Goal: Transaction & Acquisition: Purchase product/service

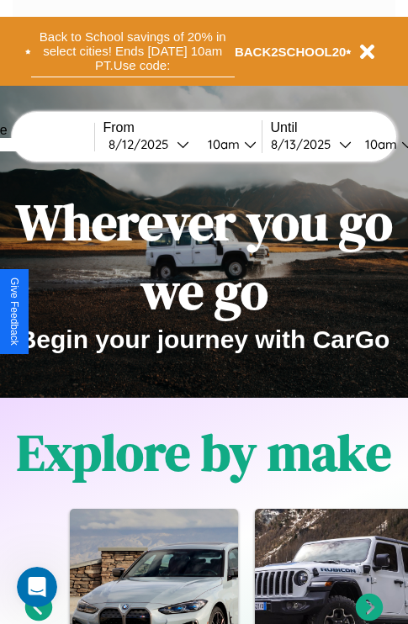
click at [132, 51] on button "Back to School savings of 20% in select cities! Ends [DATE] 10am PT. Use code:" at bounding box center [132, 51] width 203 height 52
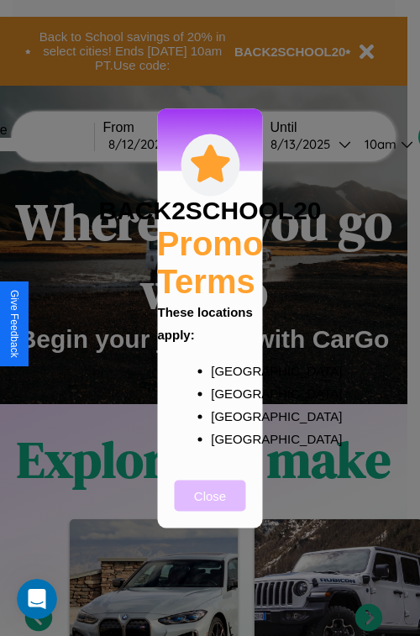
click at [210, 507] on button "Close" at bounding box center [210, 495] width 71 height 31
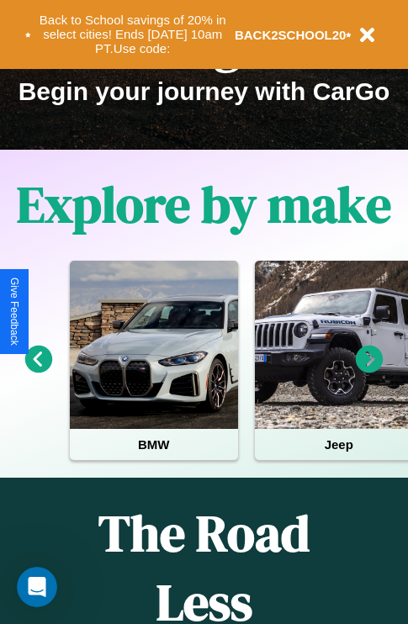
scroll to position [259, 0]
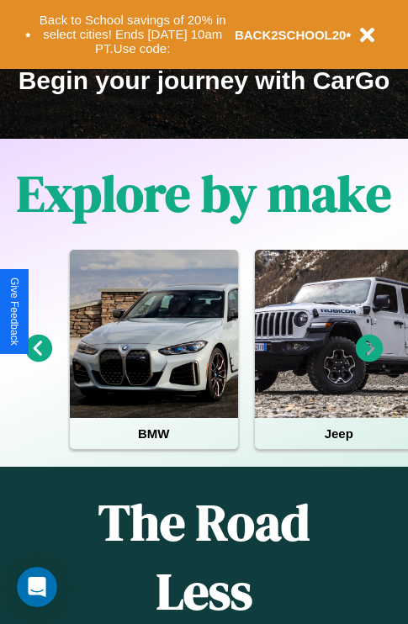
click at [369, 360] on icon at bounding box center [370, 349] width 28 height 28
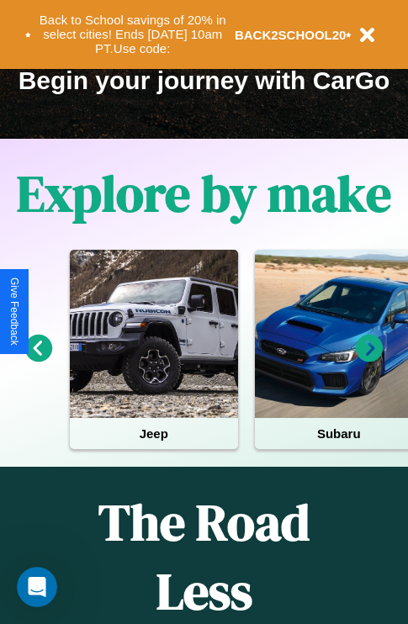
click at [369, 360] on icon at bounding box center [370, 349] width 28 height 28
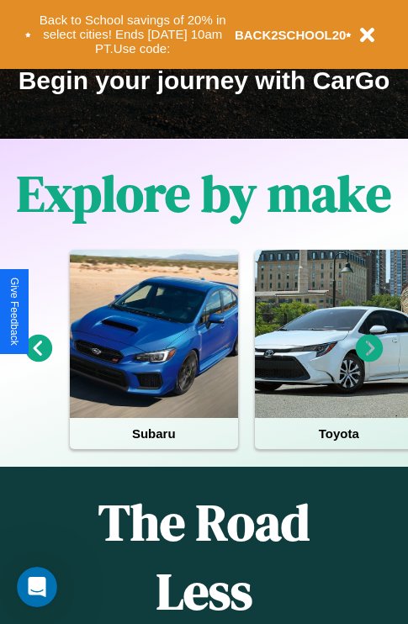
click at [369, 360] on icon at bounding box center [370, 349] width 28 height 28
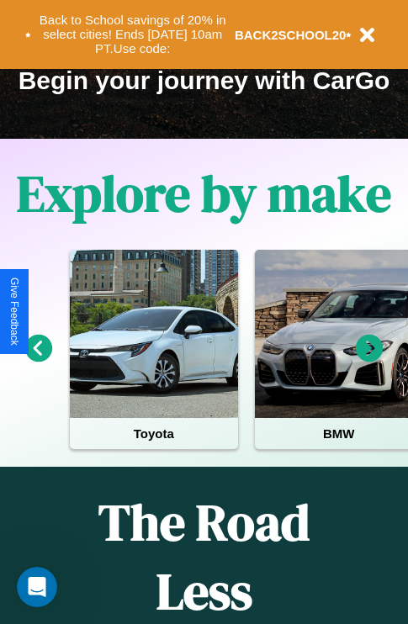
click at [369, 360] on icon at bounding box center [370, 349] width 28 height 28
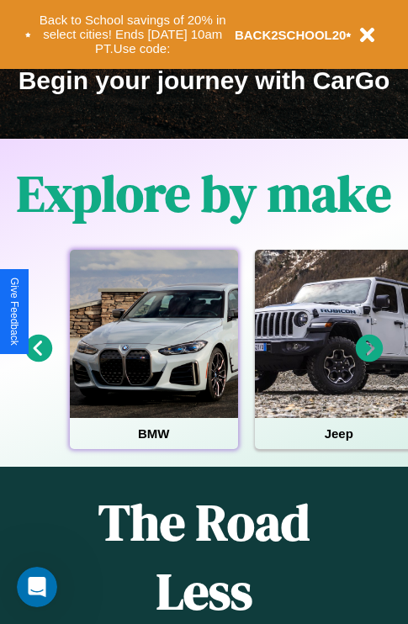
click at [153, 360] on div at bounding box center [154, 334] width 168 height 168
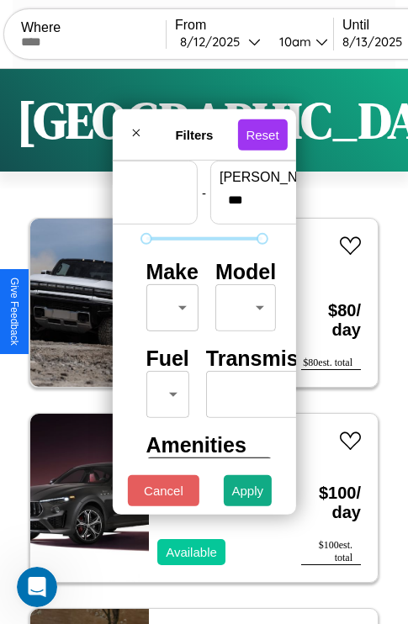
scroll to position [50, 0]
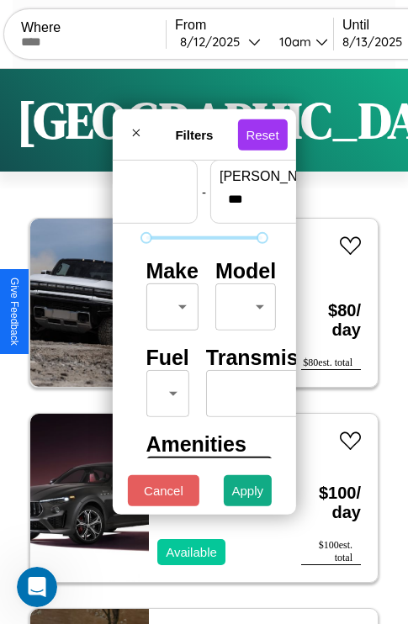
click at [169, 303] on body "CarGo Where From [DATE] 10am Until [DATE] 10am Become a Host Login Sign Up Lond…" at bounding box center [204, 347] width 408 height 694
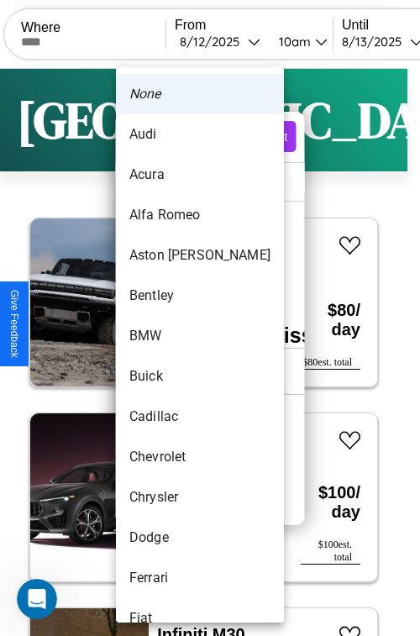
click at [168, 175] on li "Acura" at bounding box center [200, 175] width 168 height 40
type input "*****"
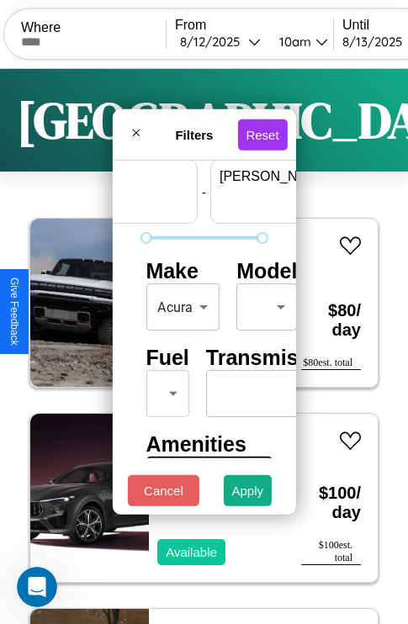
scroll to position [50, 104]
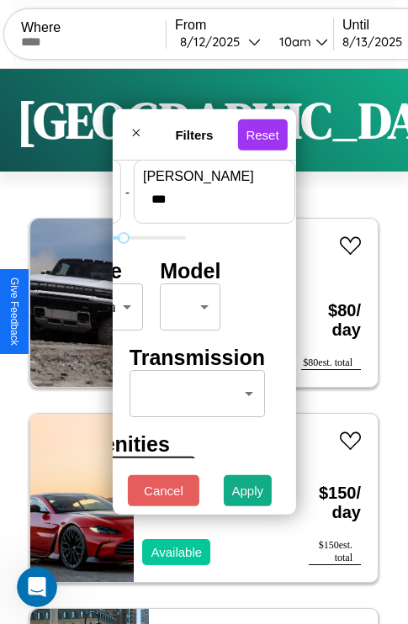
type input "***"
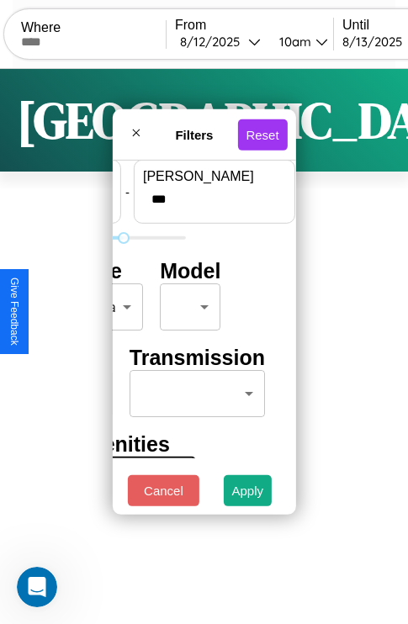
scroll to position [50, 0]
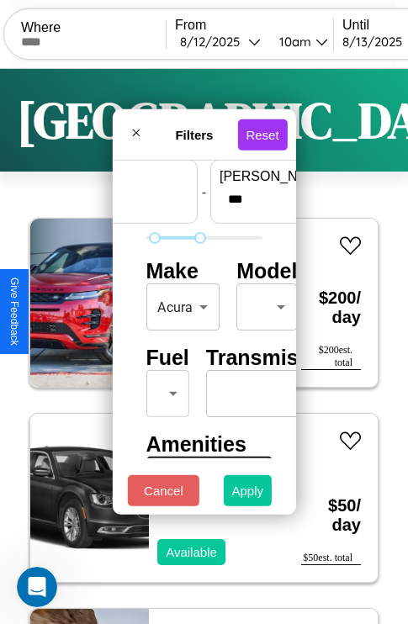
type input "**"
click at [248, 494] on button "Apply" at bounding box center [248, 490] width 49 height 31
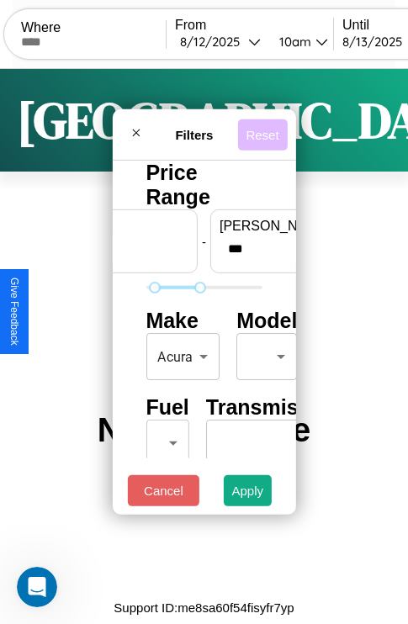
click at [265, 129] on button "Reset" at bounding box center [262, 134] width 50 height 31
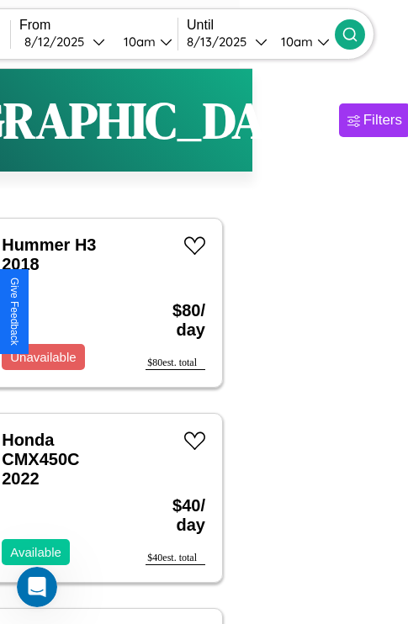
type input "**********"
click at [358, 34] on icon at bounding box center [349, 34] width 17 height 17
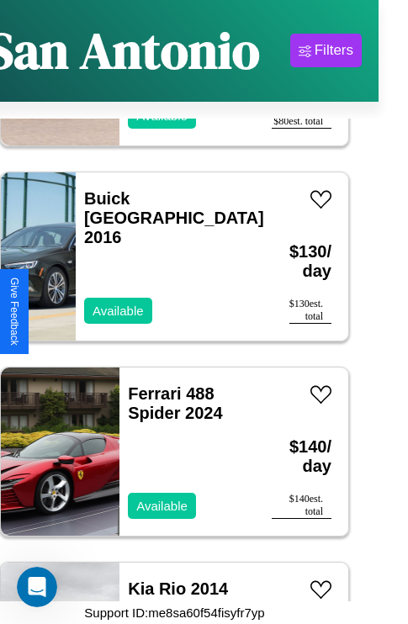
scroll to position [7669, 0]
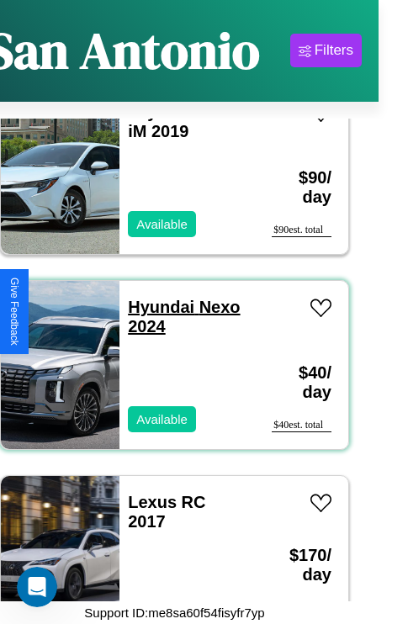
click at [156, 298] on link "Hyundai Nexo 2024" at bounding box center [184, 317] width 112 height 38
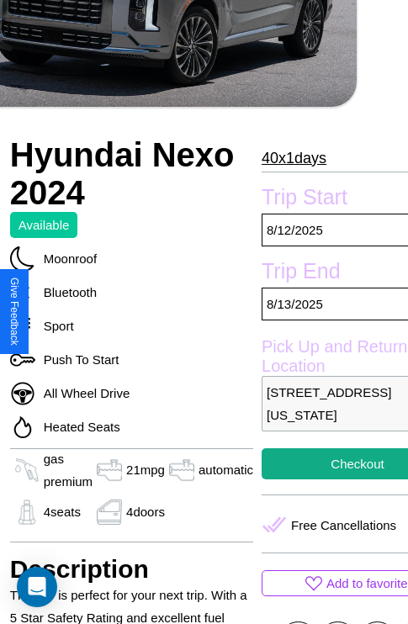
scroll to position [410, 90]
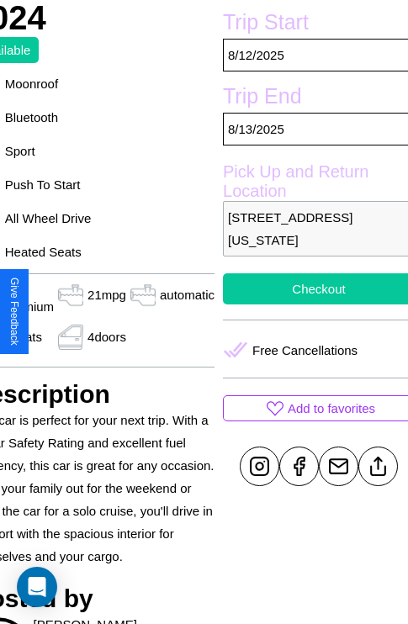
click at [311, 304] on button "Checkout" at bounding box center [319, 288] width 192 height 31
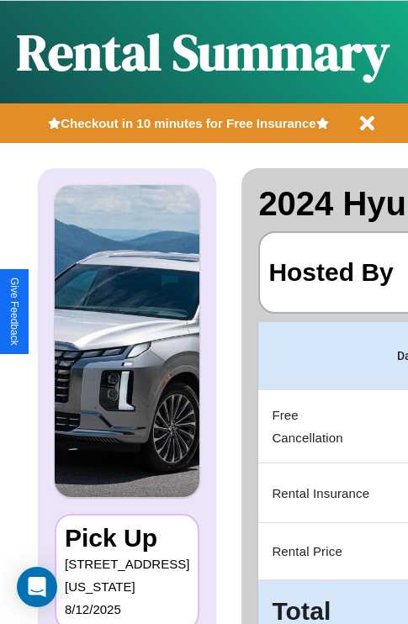
scroll to position [76, 0]
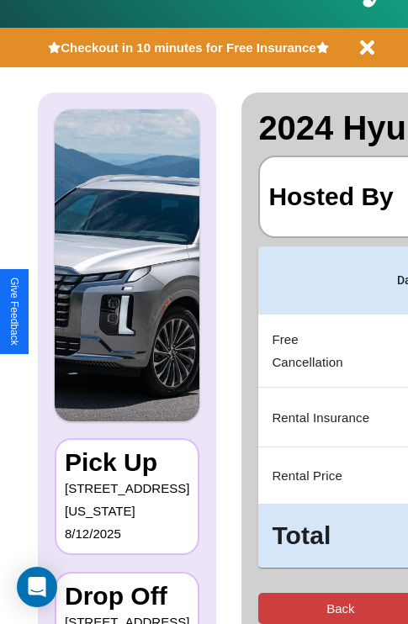
click at [274, 608] on button "Back" at bounding box center [340, 608] width 164 height 31
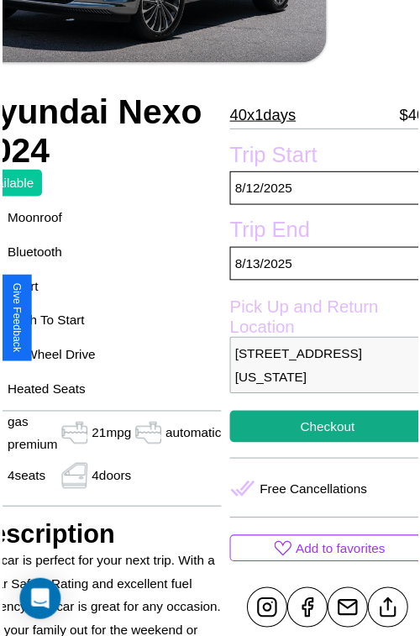
scroll to position [530, 90]
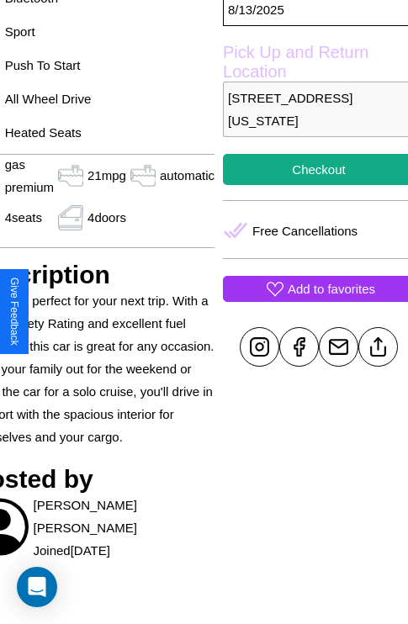
click at [311, 300] on p "Add to favorites" at bounding box center [331, 288] width 87 height 23
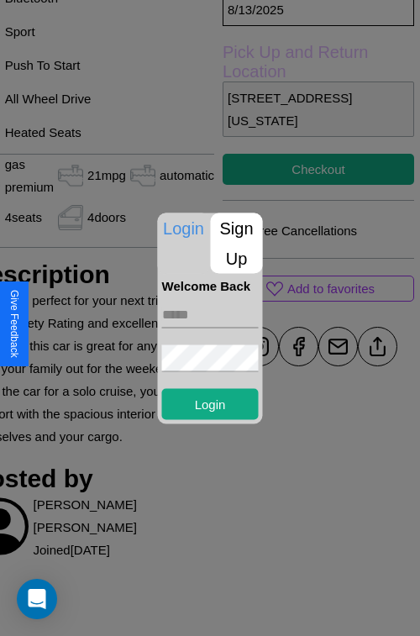
click at [236, 243] on p "Sign Up" at bounding box center [237, 243] width 52 height 61
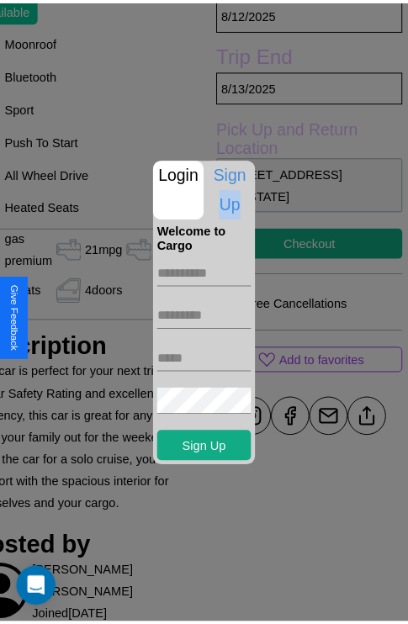
scroll to position [404, 90]
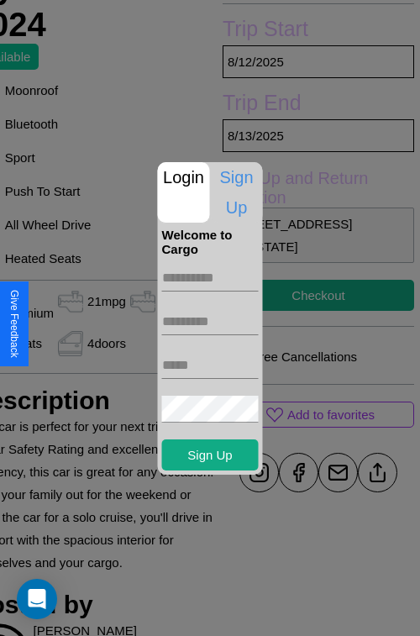
click at [311, 318] on div at bounding box center [210, 318] width 420 height 636
